Goal: Task Accomplishment & Management: Use online tool/utility

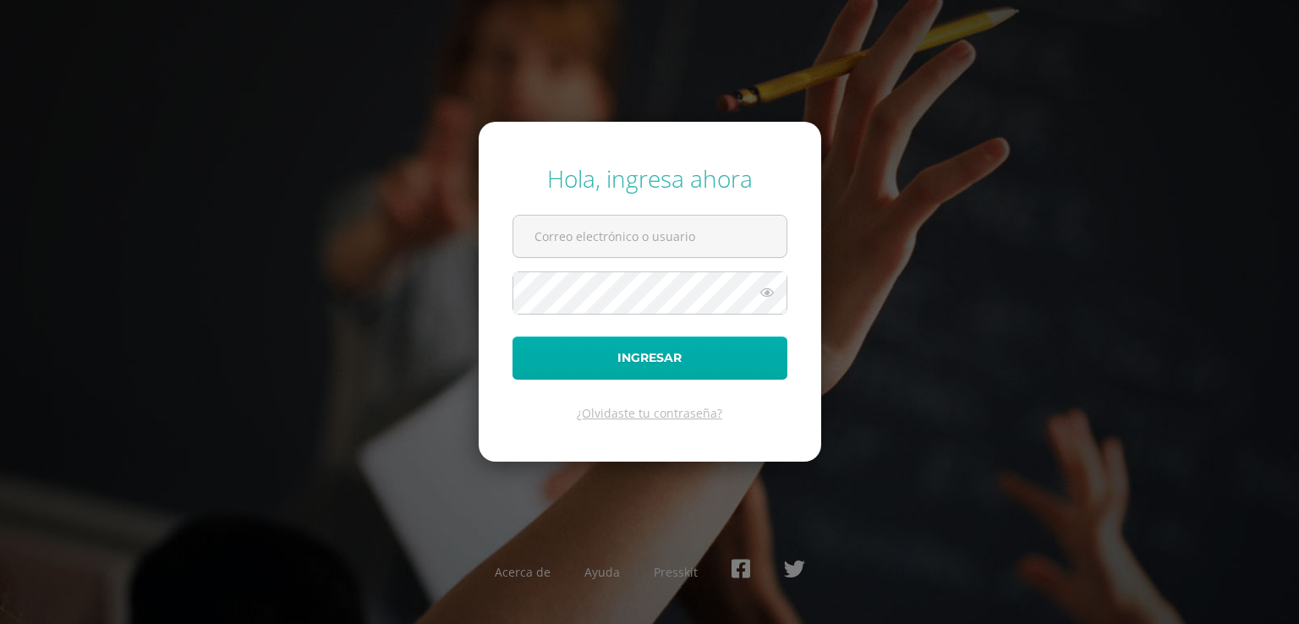
type input "[EMAIL_ADDRESS][DOMAIN_NAME]"
click at [665, 354] on button "Ingresar" at bounding box center [649, 358] width 275 height 43
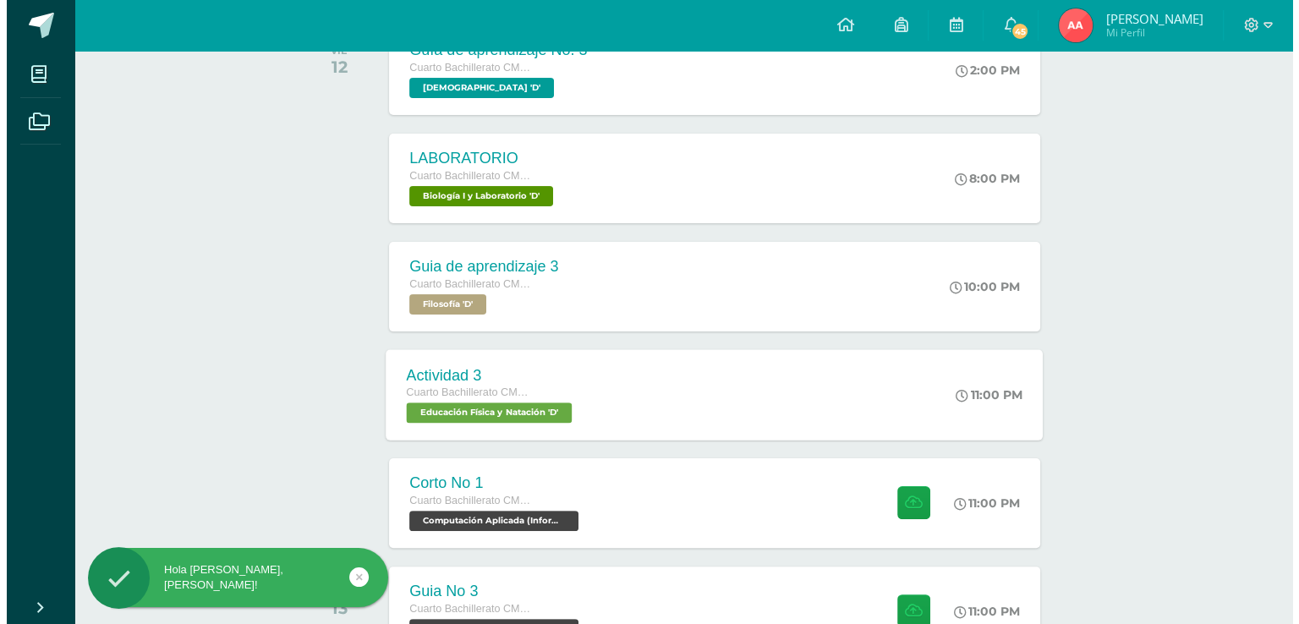
scroll to position [338, 0]
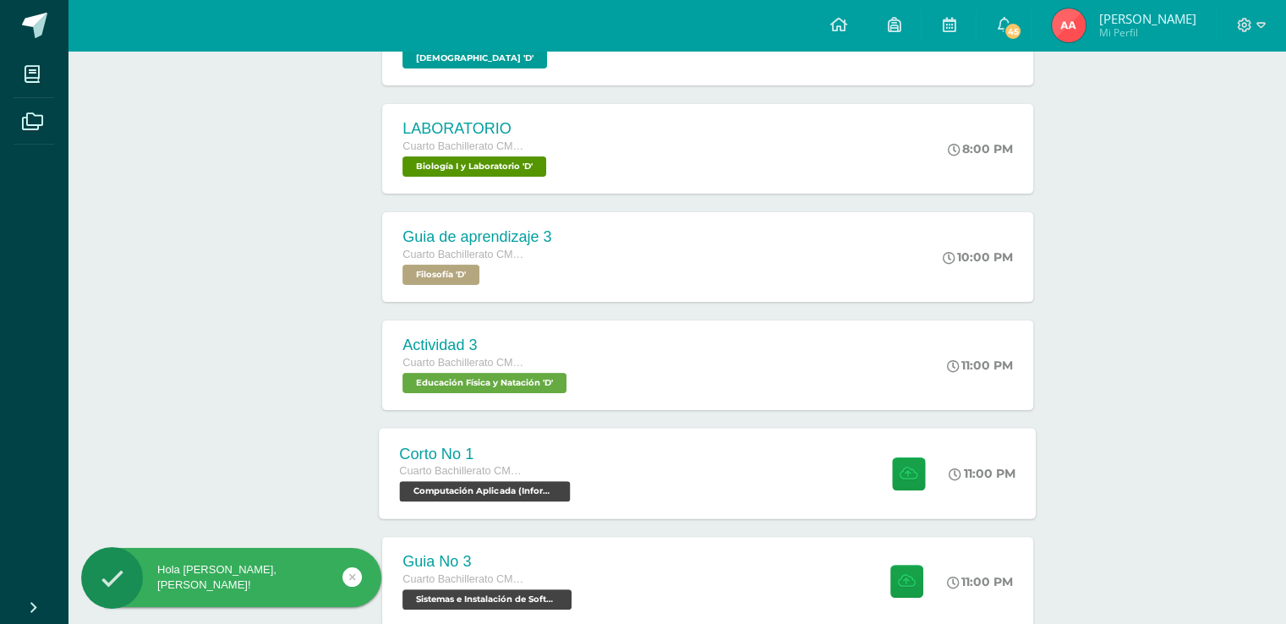
click at [626, 455] on div "Corto No 1 Cuarto Bachillerato CMP Bachillerato en CCLL con Orientación en Comp…" at bounding box center [708, 473] width 657 height 90
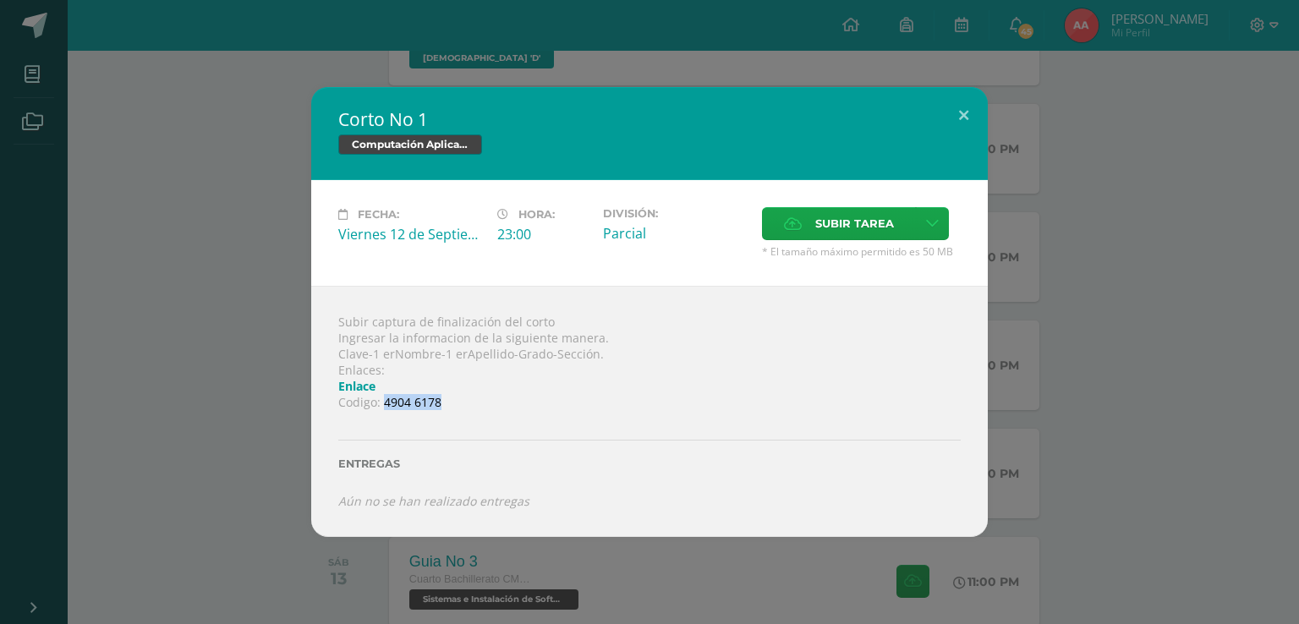
drag, startPoint x: 383, startPoint y: 401, endPoint x: 450, endPoint y: 400, distance: 66.8
click at [450, 400] on div "Subir captura de finalización del corto Ingresar la informacion de la siguiente…" at bounding box center [649, 411] width 677 height 251
copy div "4904 6178"
click at [373, 385] on link "Enlace" at bounding box center [356, 386] width 37 height 16
click at [359, 381] on link "Enlace" at bounding box center [356, 386] width 37 height 16
